Goal: Task Accomplishment & Management: Complete application form

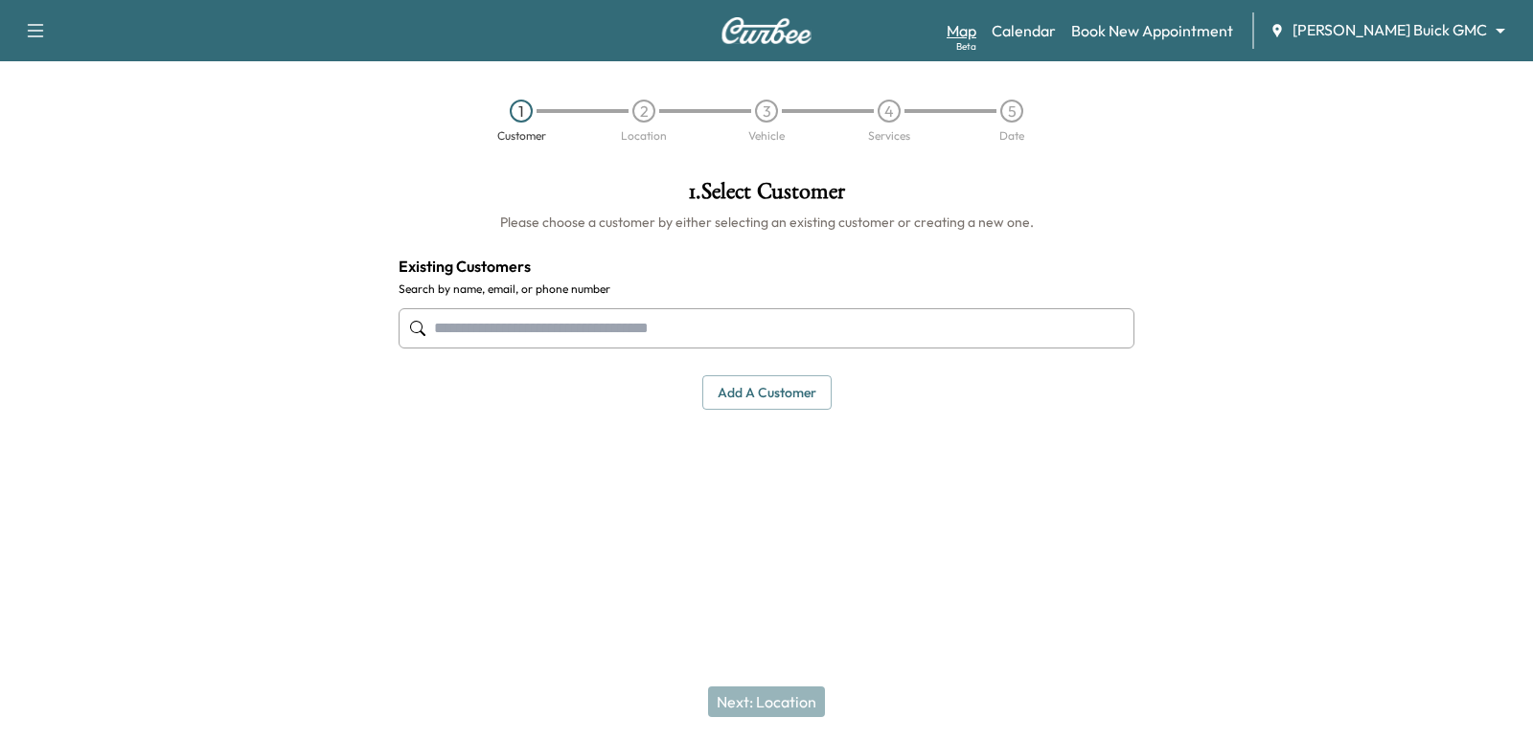
click at [976, 34] on link "Map Beta" at bounding box center [961, 30] width 30 height 23
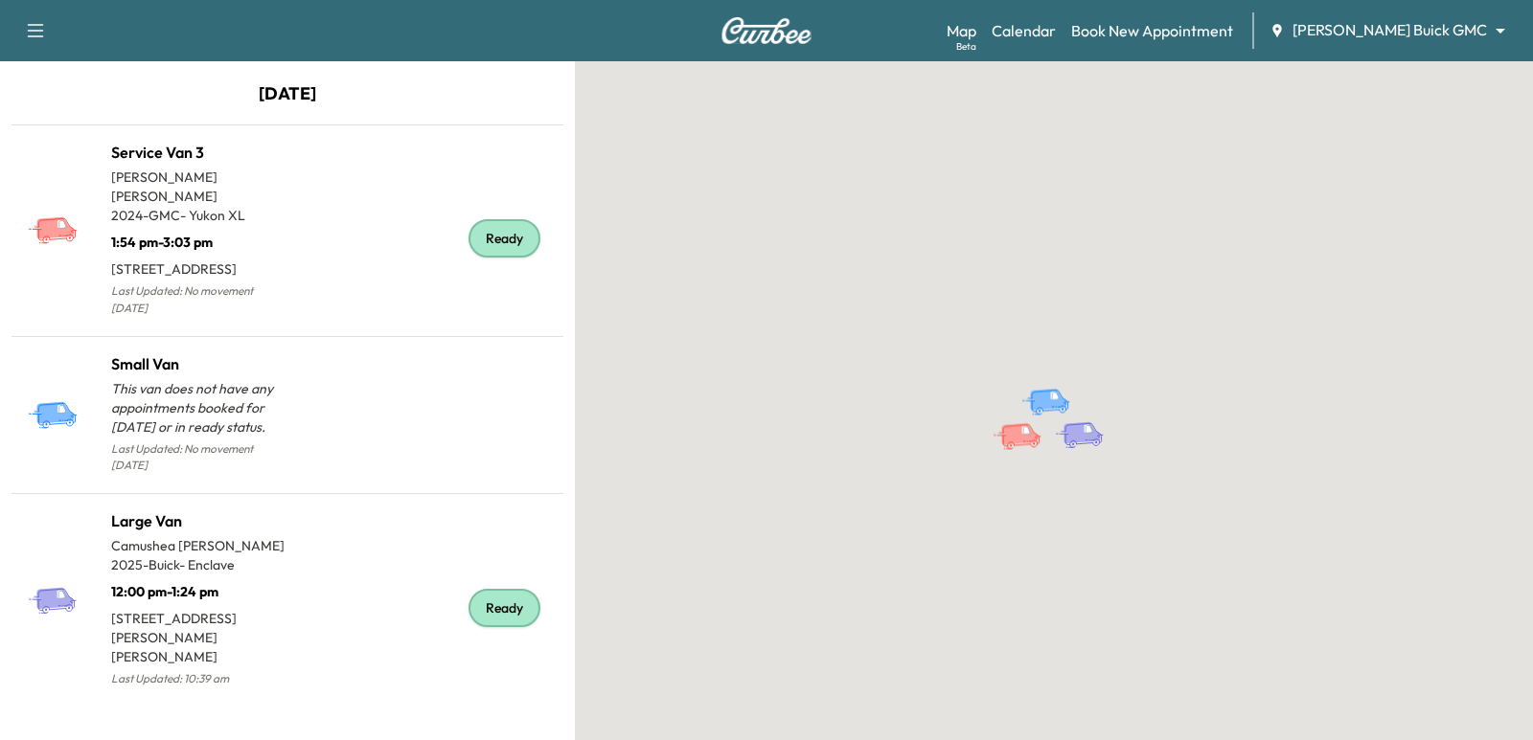
click at [37, 30] on icon "button" at bounding box center [35, 30] width 23 height 23
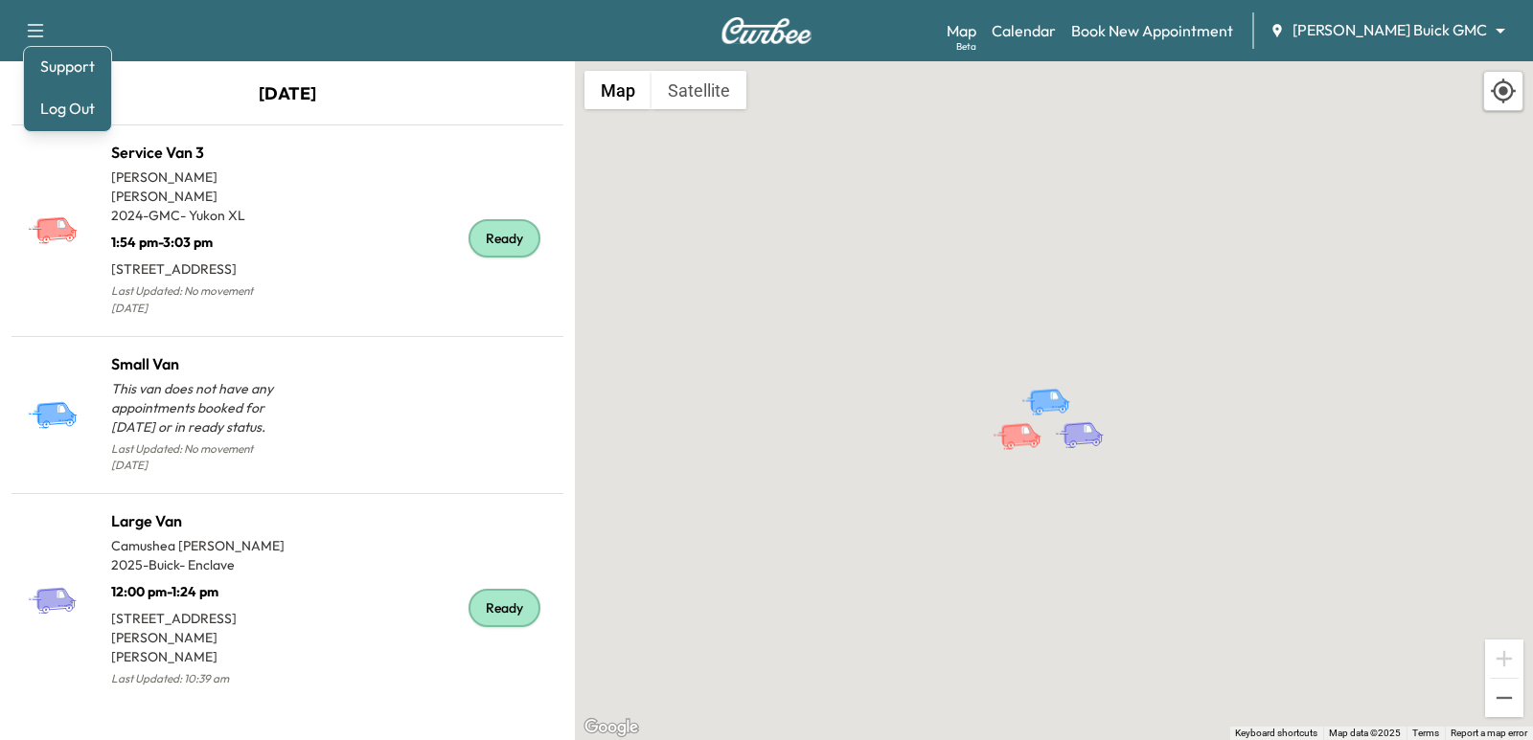
click at [705, 202] on div "To activate drag with keyboard, press Alt + Enter. Once in keyboard drag state,…" at bounding box center [1054, 400] width 958 height 679
click at [716, 90] on button "Satellite" at bounding box center [698, 90] width 95 height 38
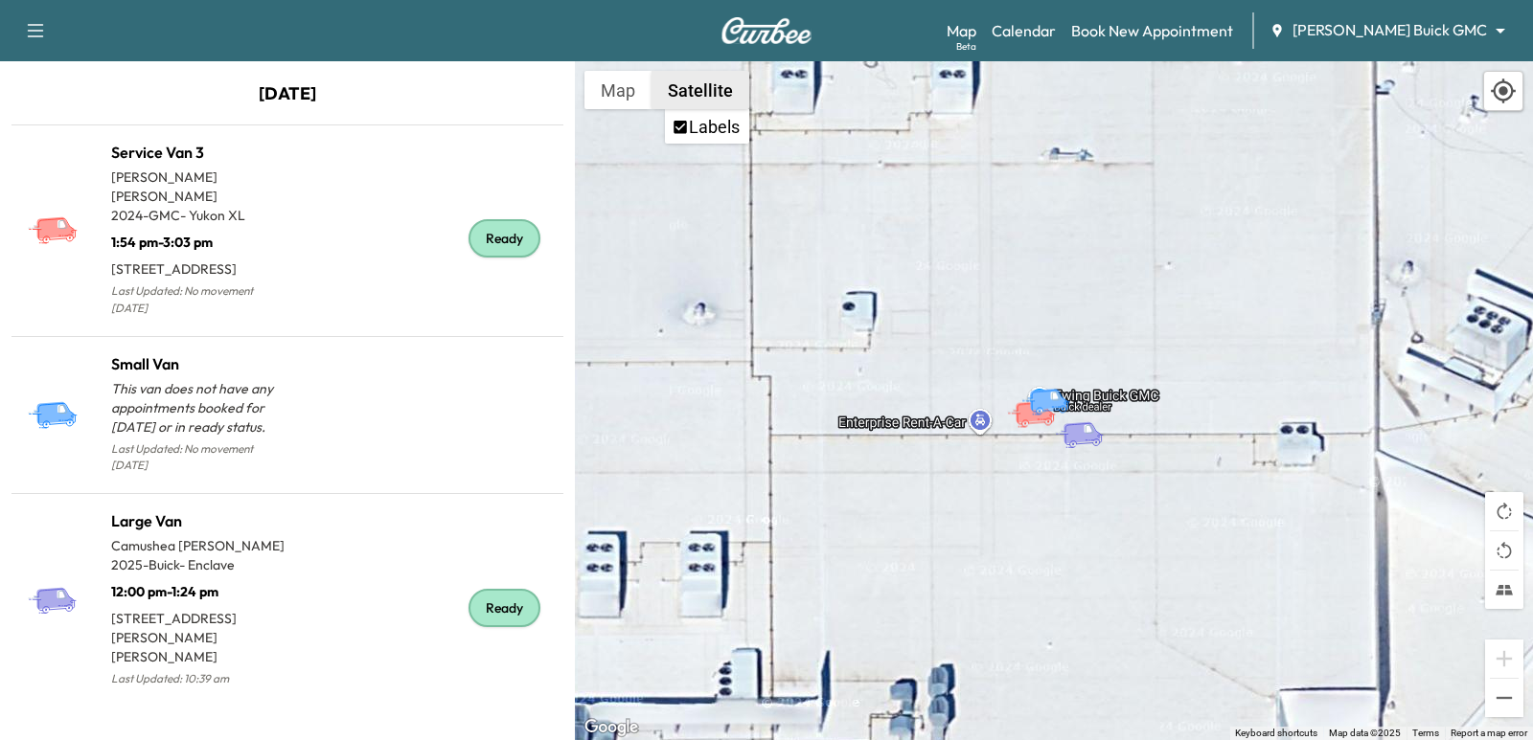
click at [704, 107] on button "Satellite" at bounding box center [700, 90] width 98 height 38
click at [1210, 29] on link "Book New Appointment" at bounding box center [1152, 30] width 162 height 23
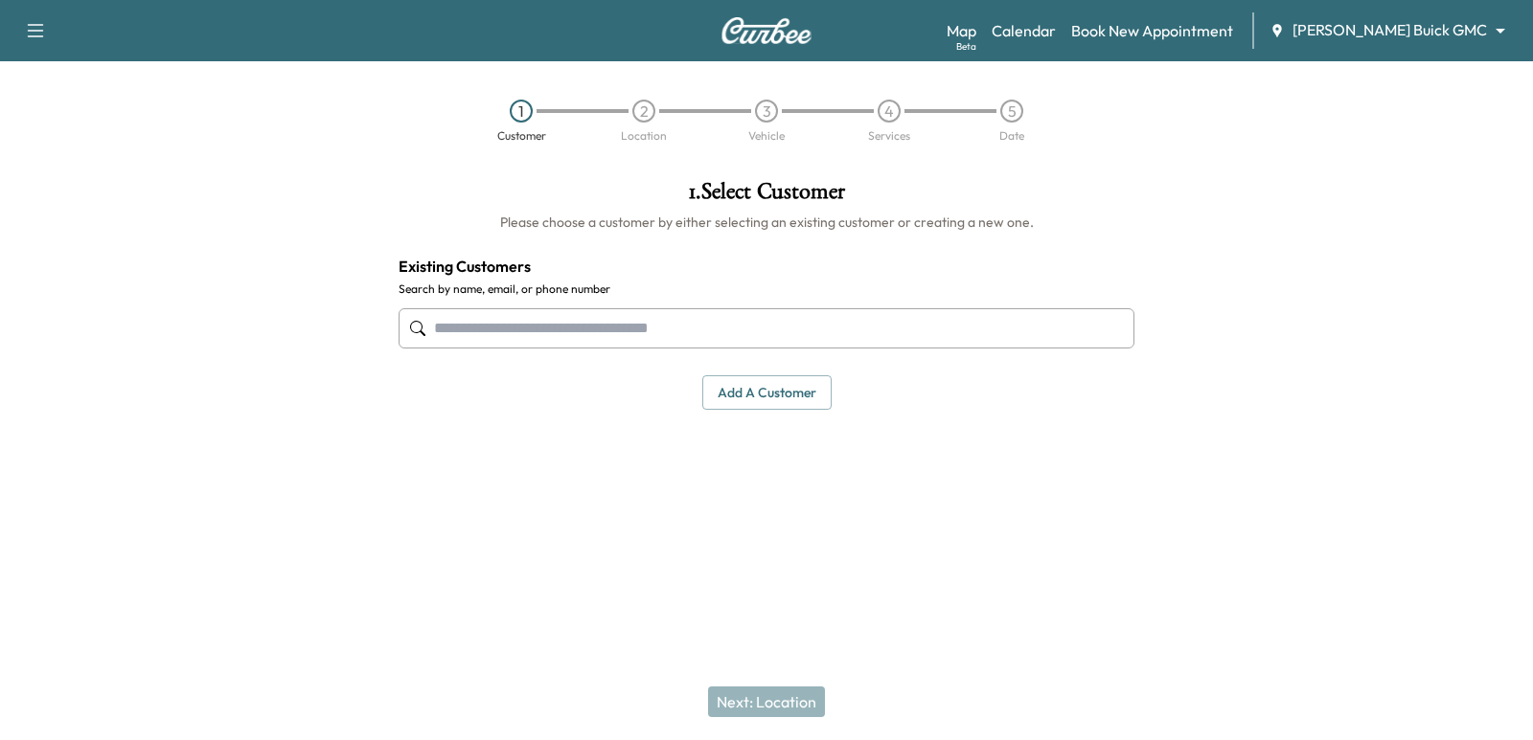
click at [793, 396] on button "Add a customer" at bounding box center [766, 392] width 129 height 35
